Goal: Entertainment & Leisure: Consume media (video, audio)

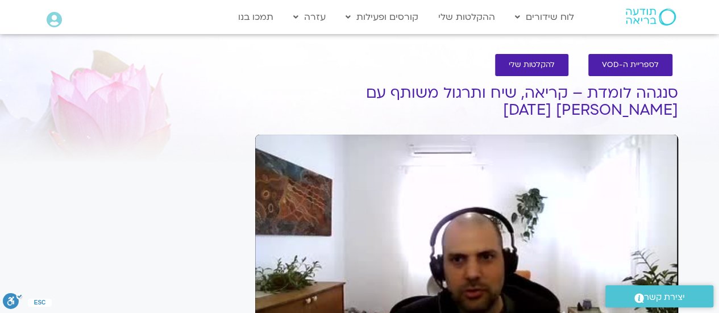
click at [488, 264] on div "Skip Ad play_arrow 0:00 / 58:20 volume_up Mute tune Resolution Auto 240p slow_m…" at bounding box center [466, 253] width 423 height 237
click at [488, 264] on div "Skip Ad pause 0:00 / 58:20 volume_up Mute tune Resolution Auto 240p slow_motion…" at bounding box center [466, 253] width 423 height 237
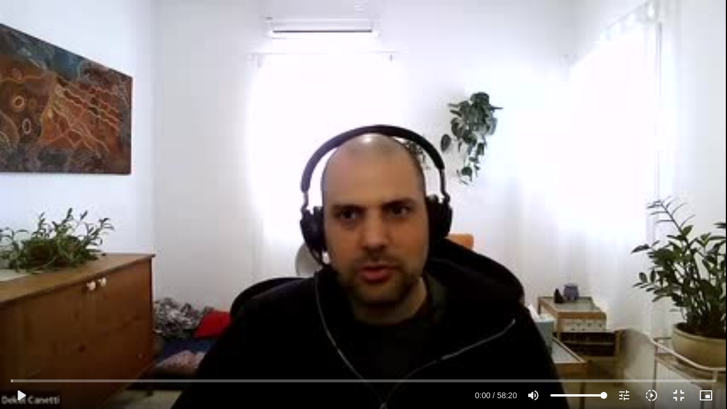
click at [42, 312] on div "Skip Ad 1:12 play_arrow 0:00 / 58:20 volume_up Mute tune Resolution Auto 240p s…" at bounding box center [363, 204] width 727 height 409
click at [23, 312] on button "pause" at bounding box center [20, 395] width 27 height 27
click at [20, 312] on button "play_arrow" at bounding box center [20, 395] width 27 height 27
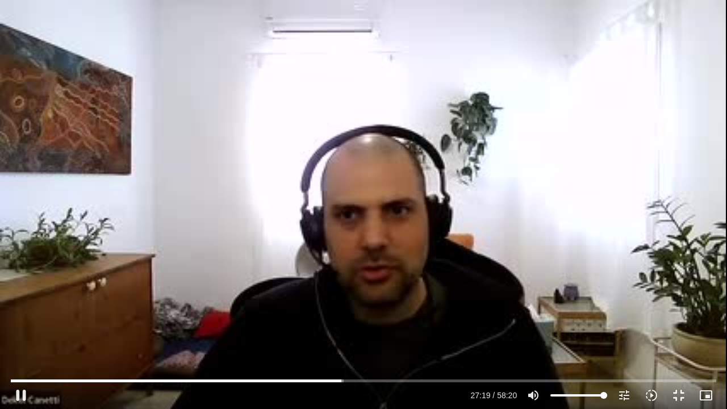
click at [87, 312] on div "Skip Ad 37:33 pause 27:19 / 58:20 volume_up Mute tune Resolution Auto 240p slow…" at bounding box center [363, 204] width 727 height 409
click at [87, 312] on div "Skip Ad 37:33 play_arrow 27:19 / 58:20 volume_up Mute tune Resolution Auto 240p…" at bounding box center [363, 204] width 727 height 409
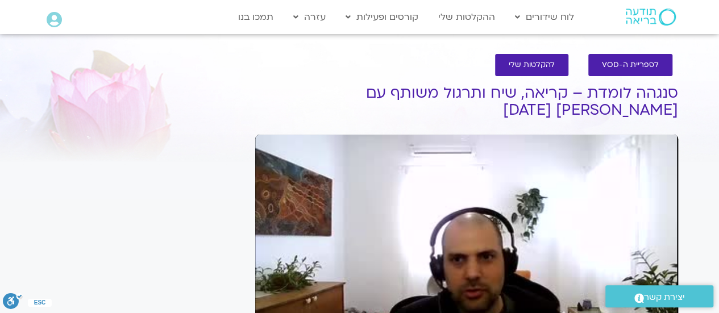
click at [260, 253] on div "Skip Ad 37:33 pause 27:21 / 58:20 volume_up Mute tune Resolution Auto 240p slow…" at bounding box center [466, 253] width 423 height 237
type input "1641.514916"
